Goal: Navigation & Orientation: Locate item on page

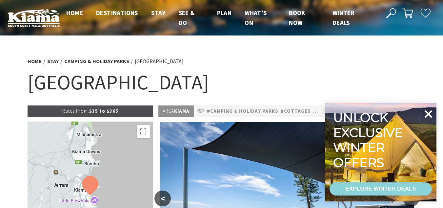
click at [431, 113] on icon at bounding box center [428, 114] width 16 height 16
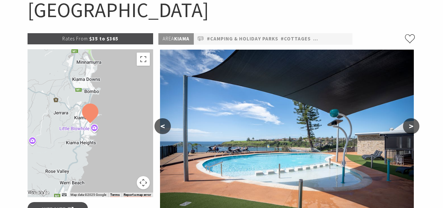
scroll to position [98, 0]
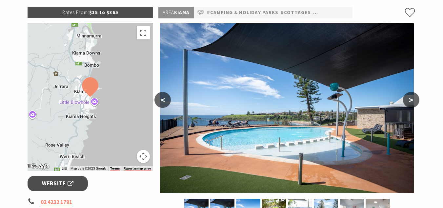
click at [410, 100] on button ">" at bounding box center [411, 100] width 16 height 16
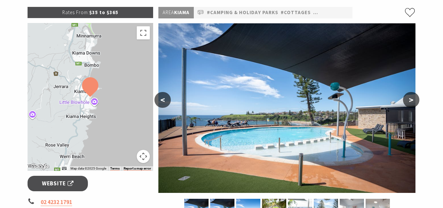
click at [410, 100] on button ">" at bounding box center [411, 100] width 16 height 16
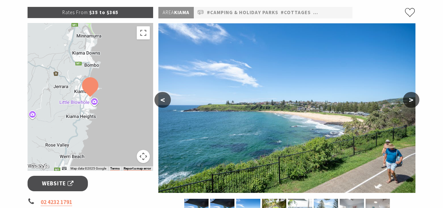
click at [410, 100] on button ">" at bounding box center [411, 100] width 16 height 16
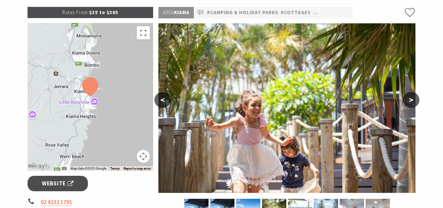
click at [410, 100] on button ">" at bounding box center [411, 100] width 16 height 16
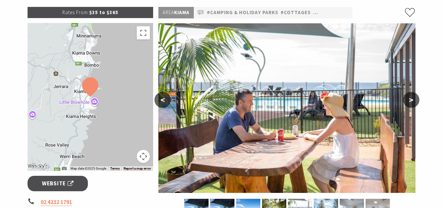
click at [410, 100] on button ">" at bounding box center [411, 100] width 16 height 16
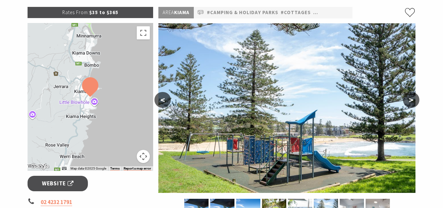
click at [410, 100] on button ">" at bounding box center [411, 100] width 16 height 16
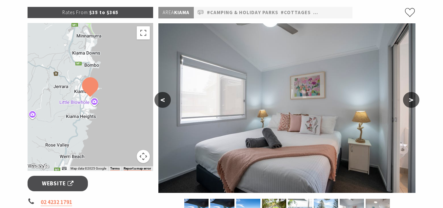
click at [410, 100] on button ">" at bounding box center [411, 100] width 16 height 16
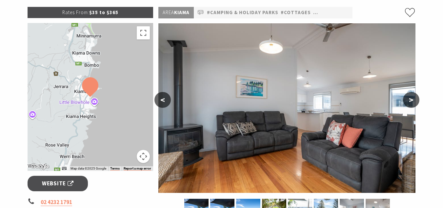
click at [410, 100] on button ">" at bounding box center [411, 100] width 16 height 16
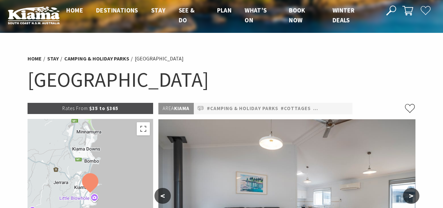
scroll to position [0, 0]
